Goal: Use online tool/utility: Utilize a website feature to perform a specific function

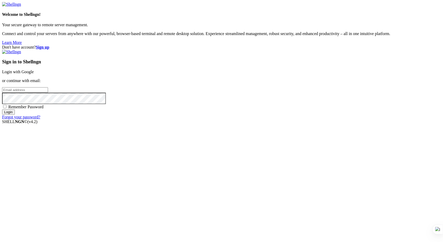
type input "[PERSON_NAME][EMAIL_ADDRESS][DOMAIN_NAME]"
click at [15, 115] on input "Login" at bounding box center [8, 111] width 13 height 5
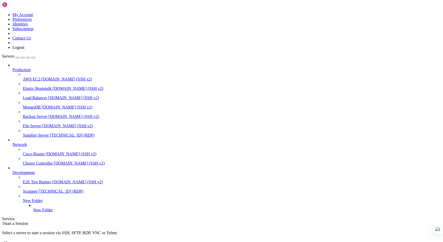
click at [50, 133] on span "[TECHNICAL_ID] (RDP)" at bounding box center [72, 135] width 45 height 4
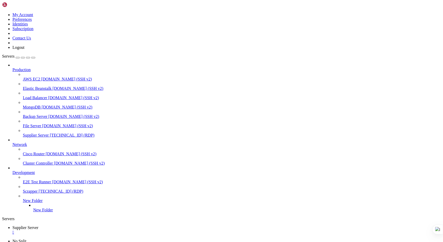
drag, startPoint x: 127, startPoint y: 293, endPoint x: 100, endPoint y: 292, distance: 27.5
drag, startPoint x: 378, startPoint y: 314, endPoint x: 378, endPoint y: 339, distance: 25.2
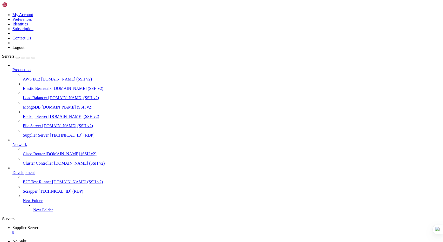
drag, startPoint x: 378, startPoint y: 347, endPoint x: 376, endPoint y: 337, distance: 10.2
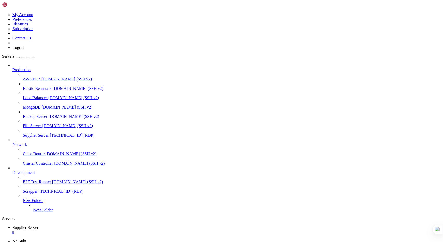
drag, startPoint x: 100, startPoint y: 293, endPoint x: 127, endPoint y: 292, distance: 27.0
